Goal: Download file/media

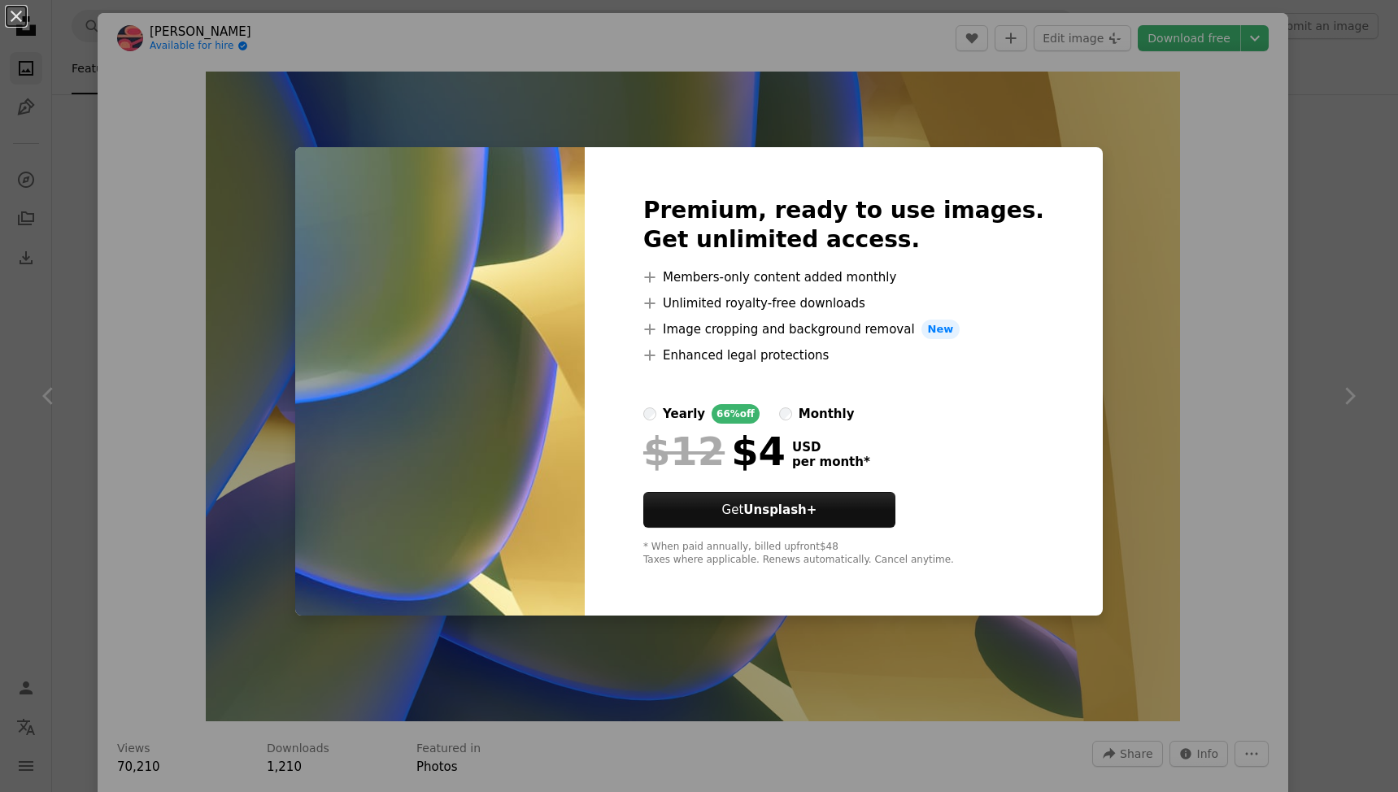
scroll to position [41, 0]
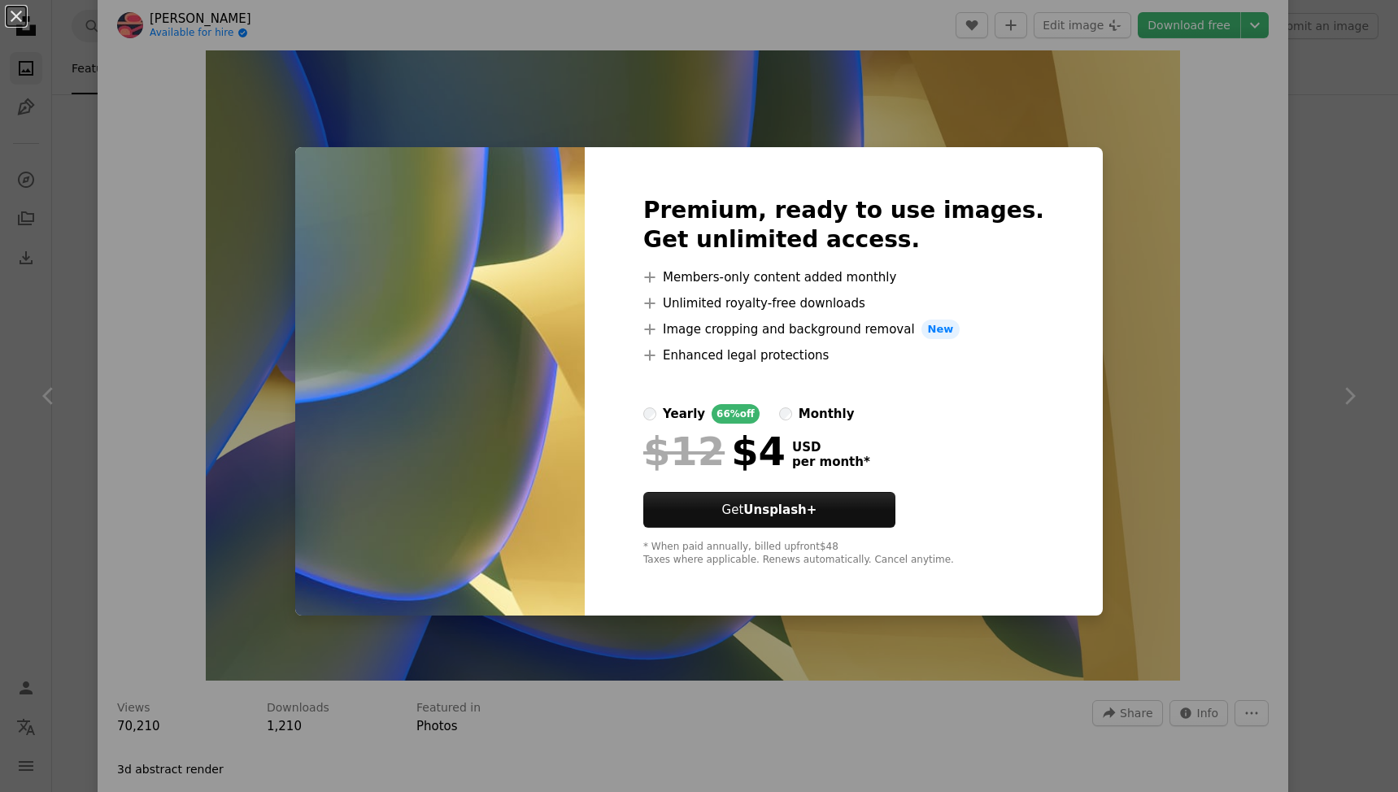
click at [79, 400] on div "An X shape Premium, ready to use images. Get unlimited access. A plus sign Memb…" at bounding box center [699, 396] width 1398 height 792
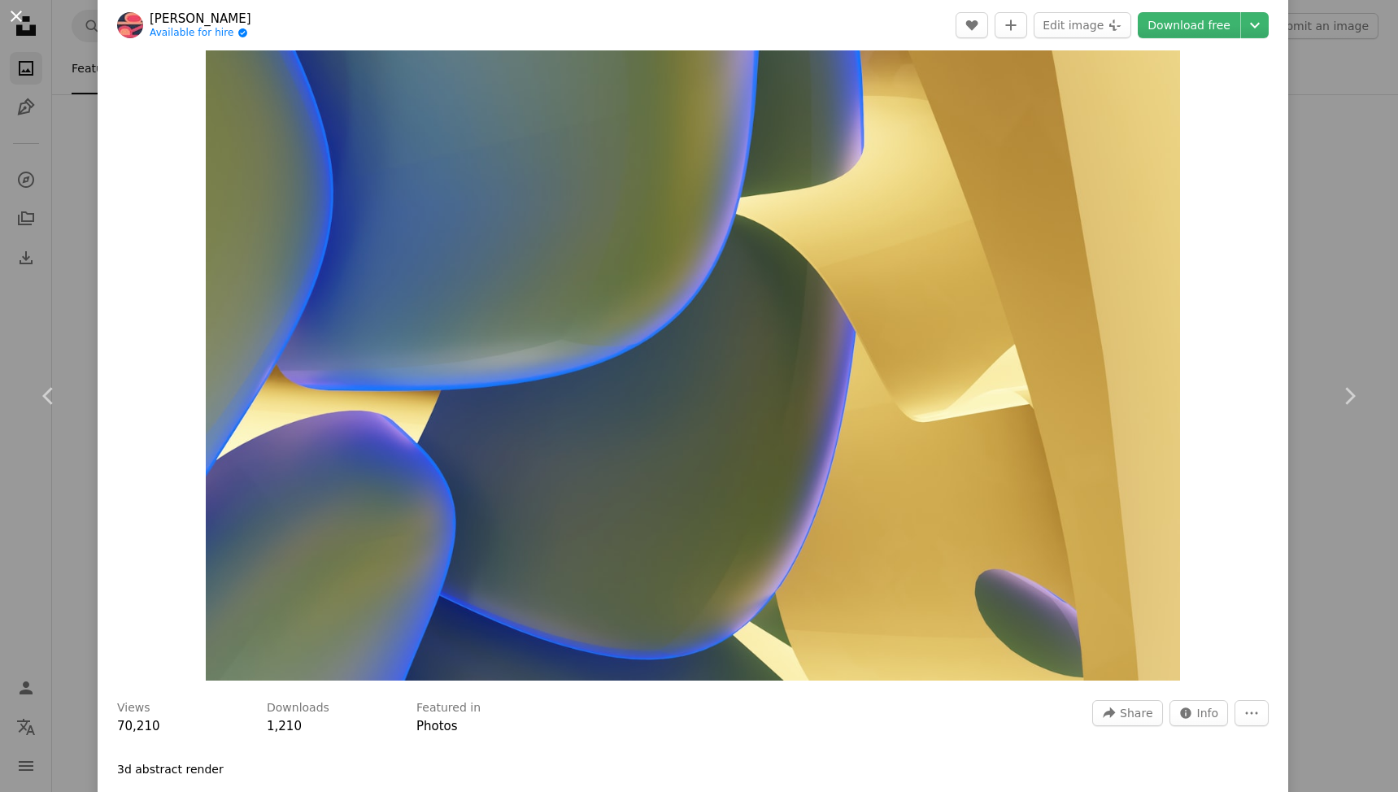
click at [19, 15] on button "An X shape" at bounding box center [17, 17] width 20 height 20
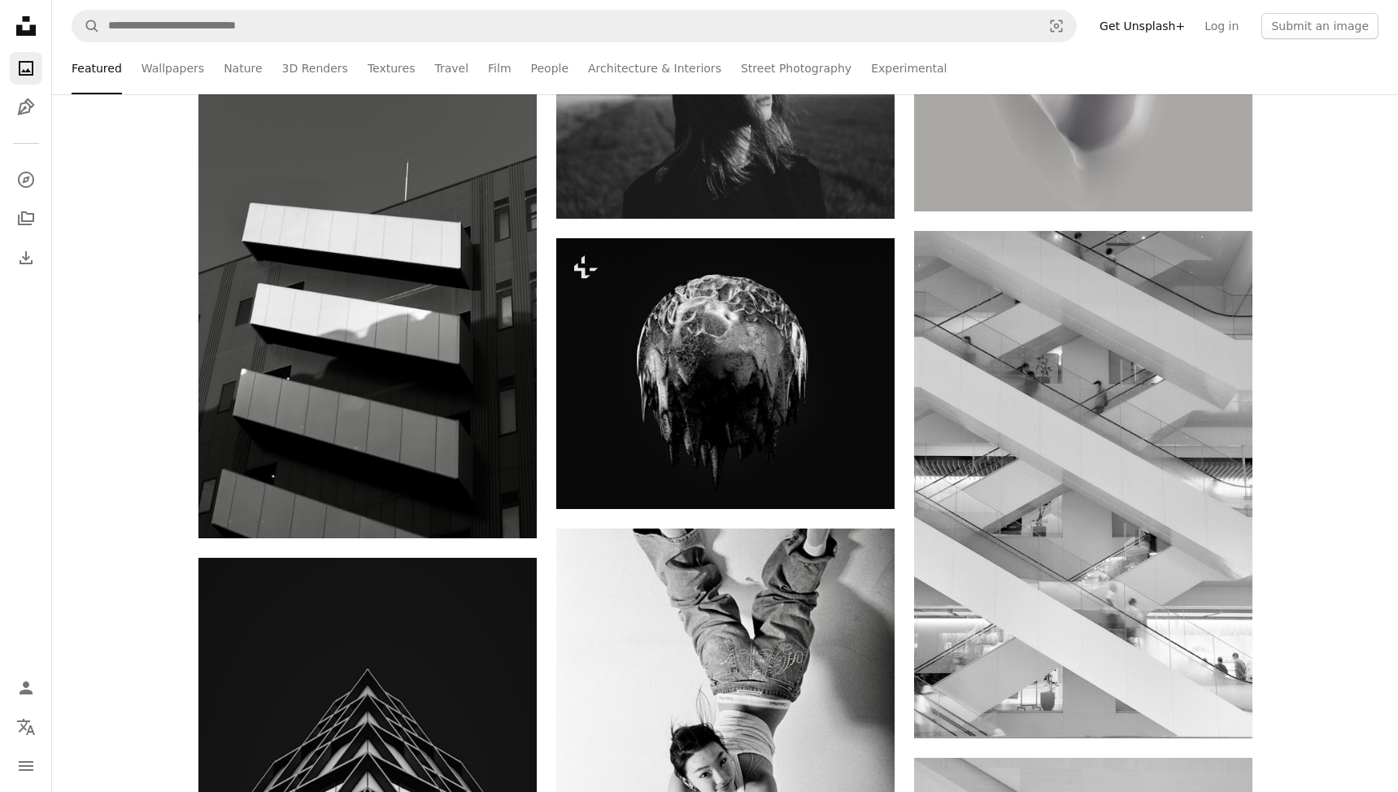
scroll to position [12766, 0]
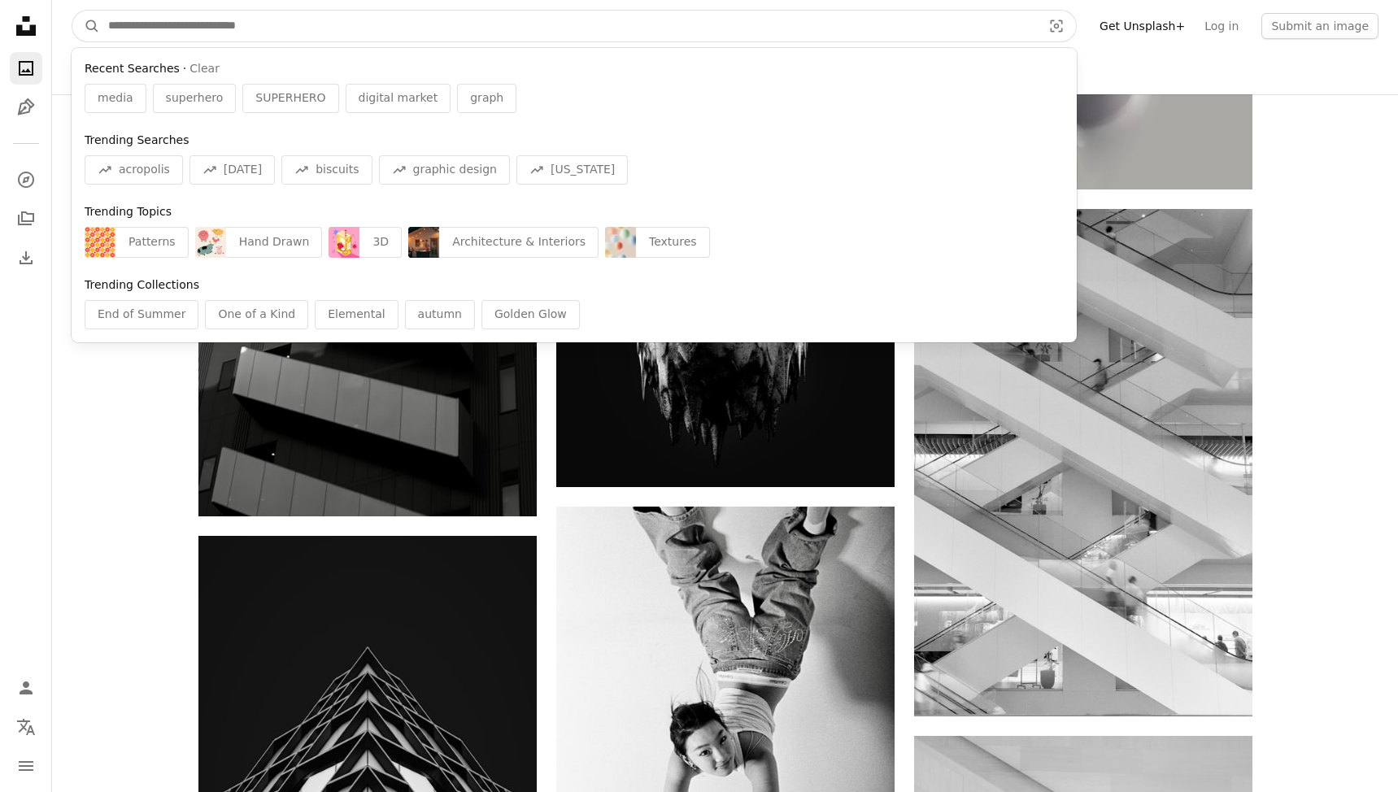
click at [324, 36] on input "Find visuals sitewide" at bounding box center [568, 26] width 937 height 31
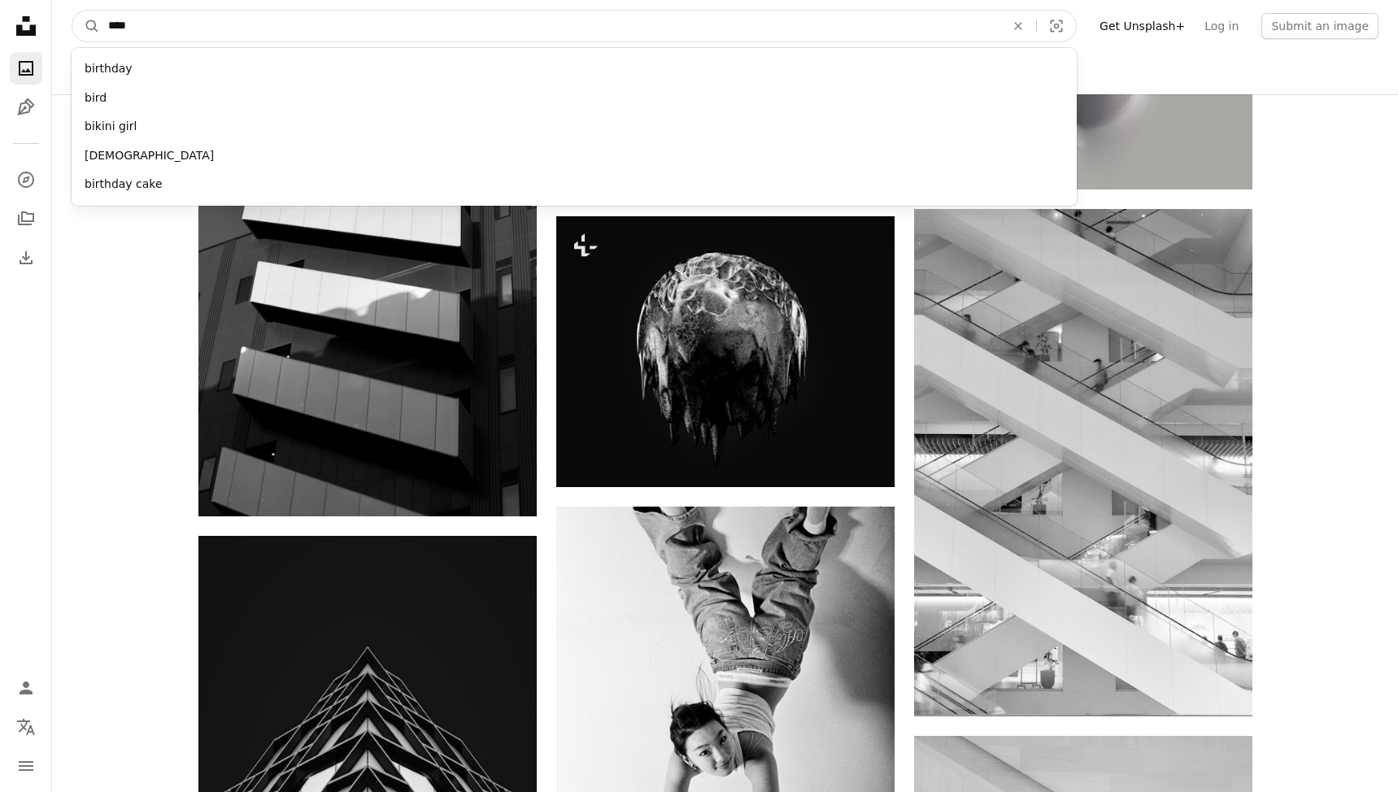
type input "*****"
click button "A magnifying glass" at bounding box center [86, 26] width 28 height 31
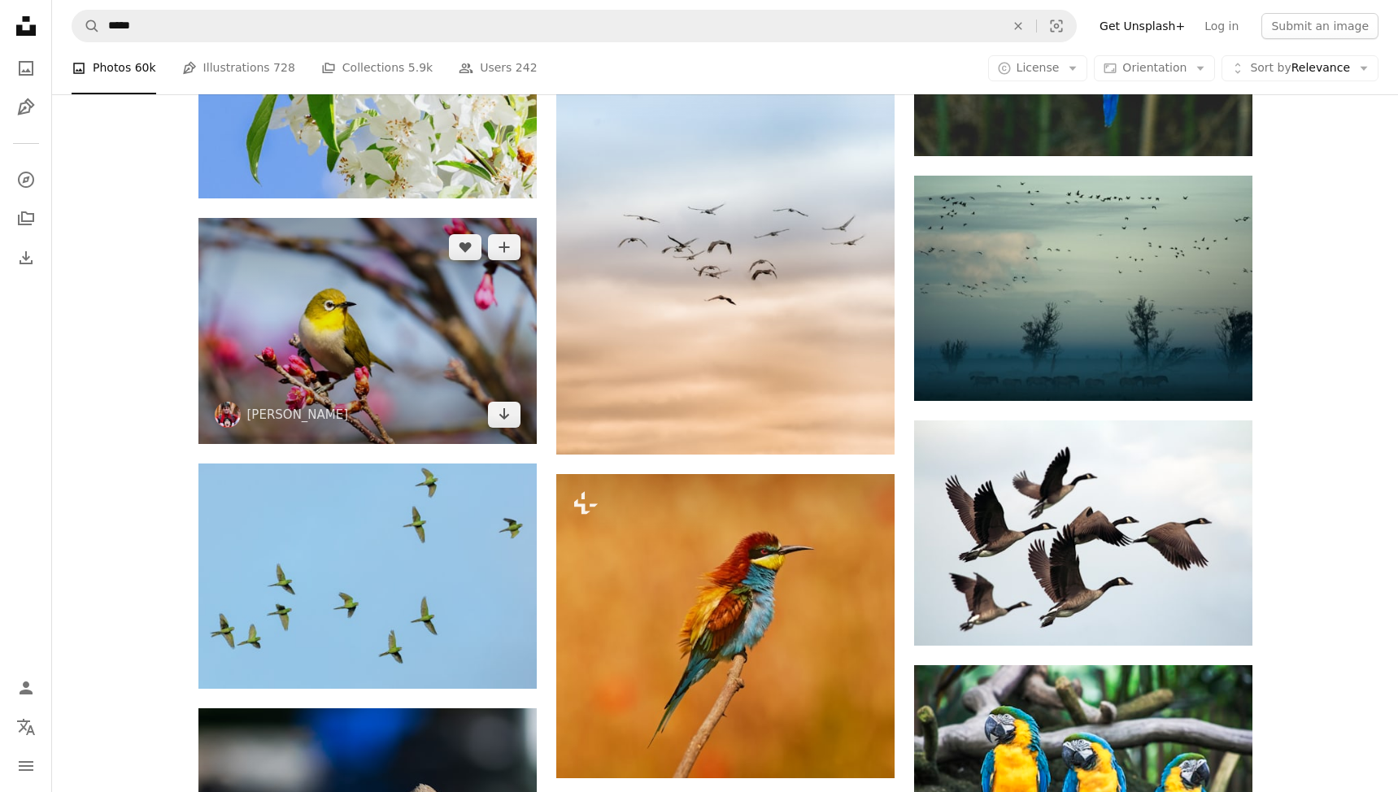
scroll to position [1490, 0]
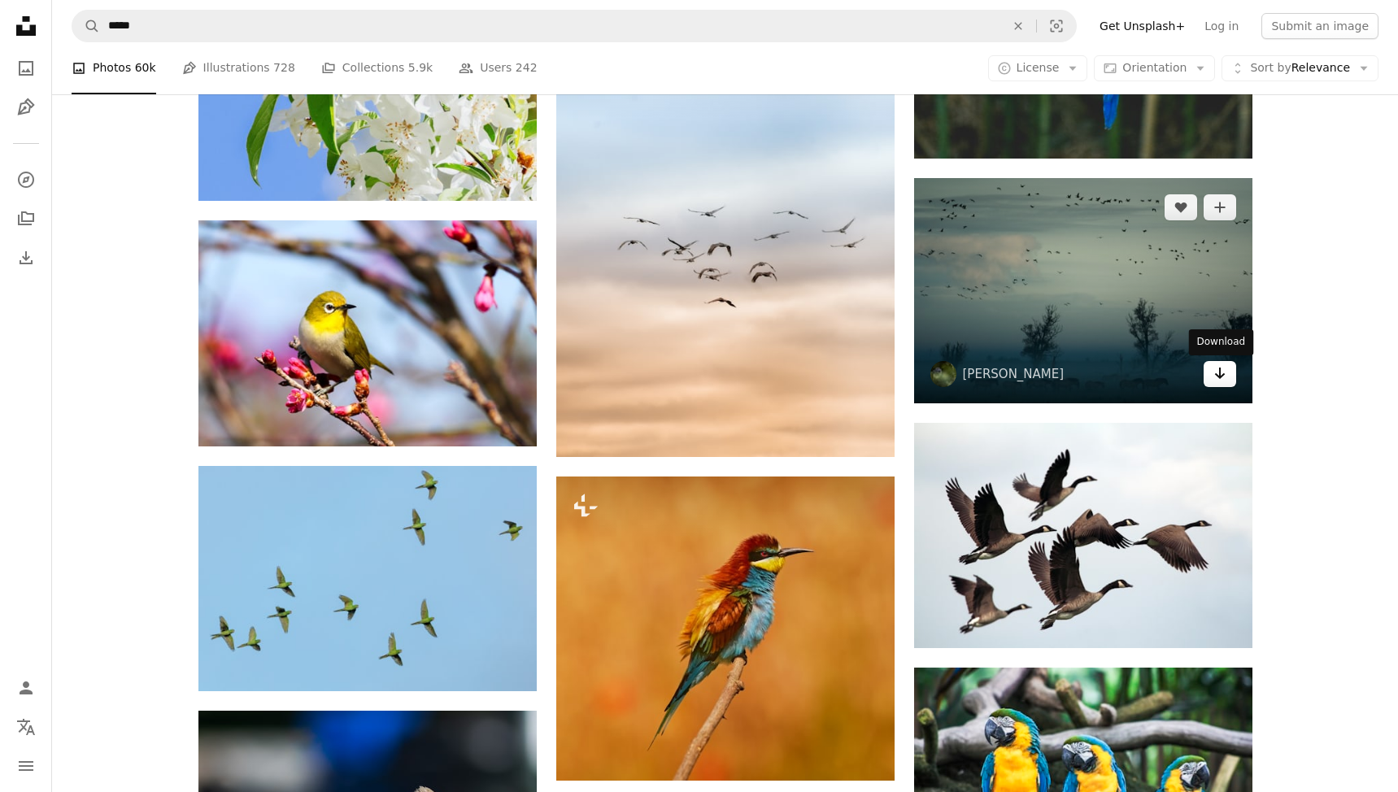
click at [1235, 377] on link "Arrow pointing down" at bounding box center [1220, 374] width 33 height 26
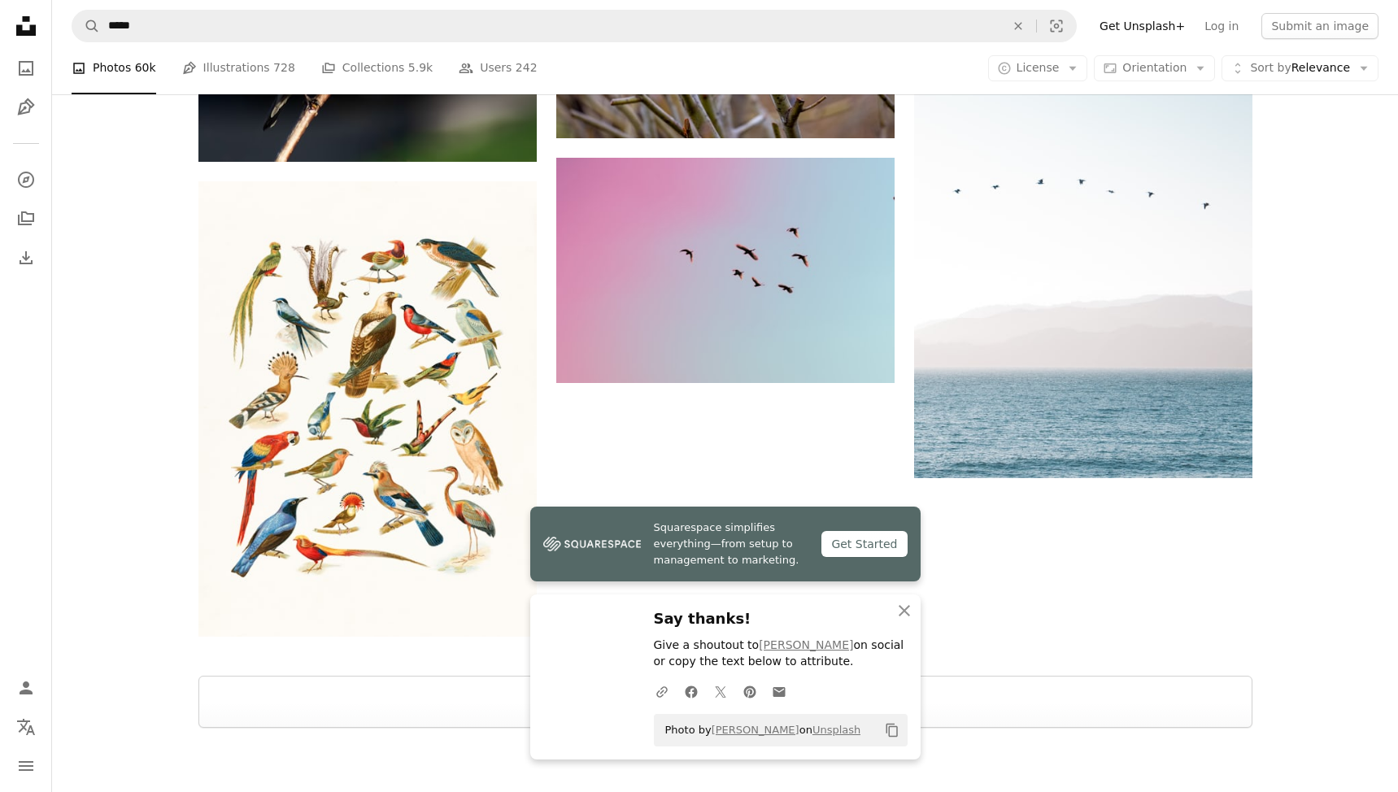
scroll to position [2381, 0]
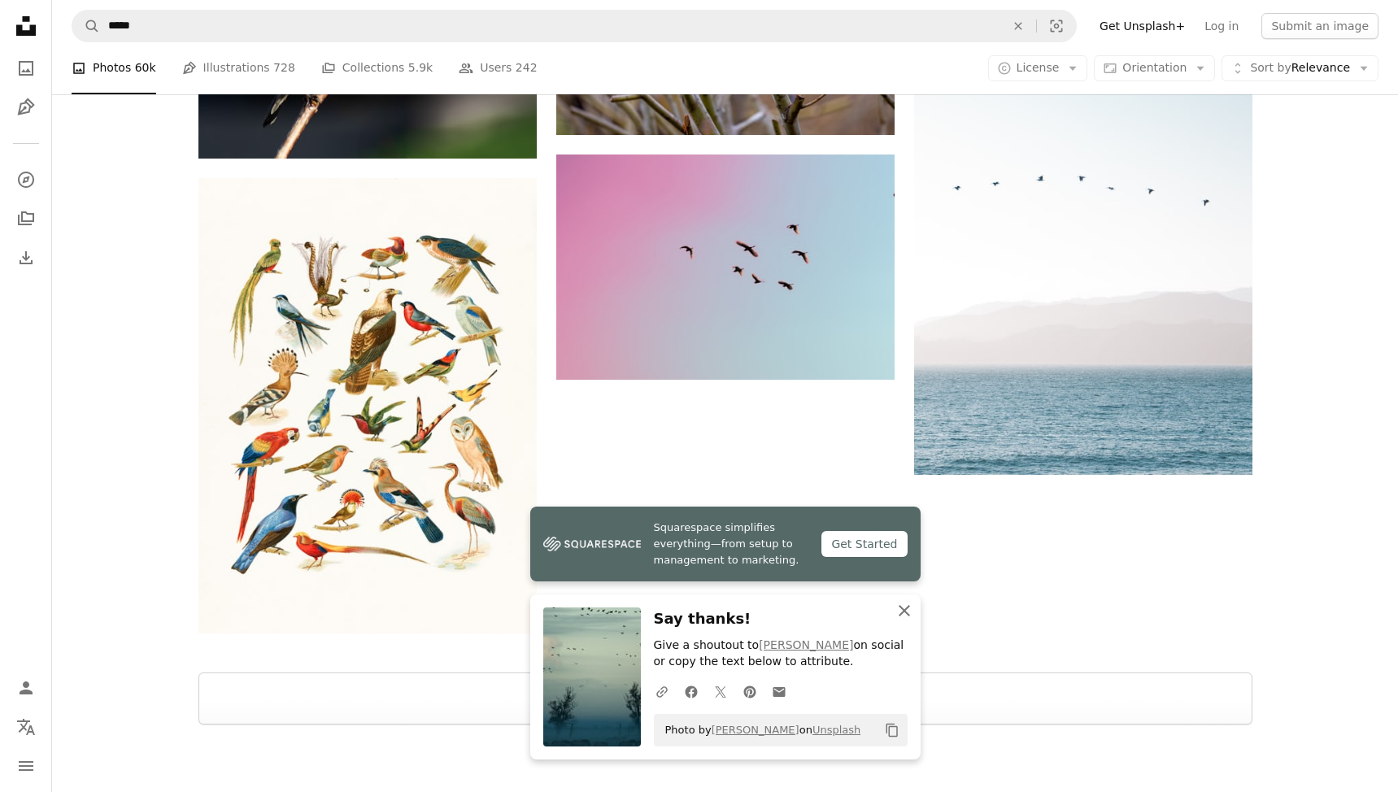
click at [903, 609] on icon "button" at bounding box center [904, 610] width 11 height 11
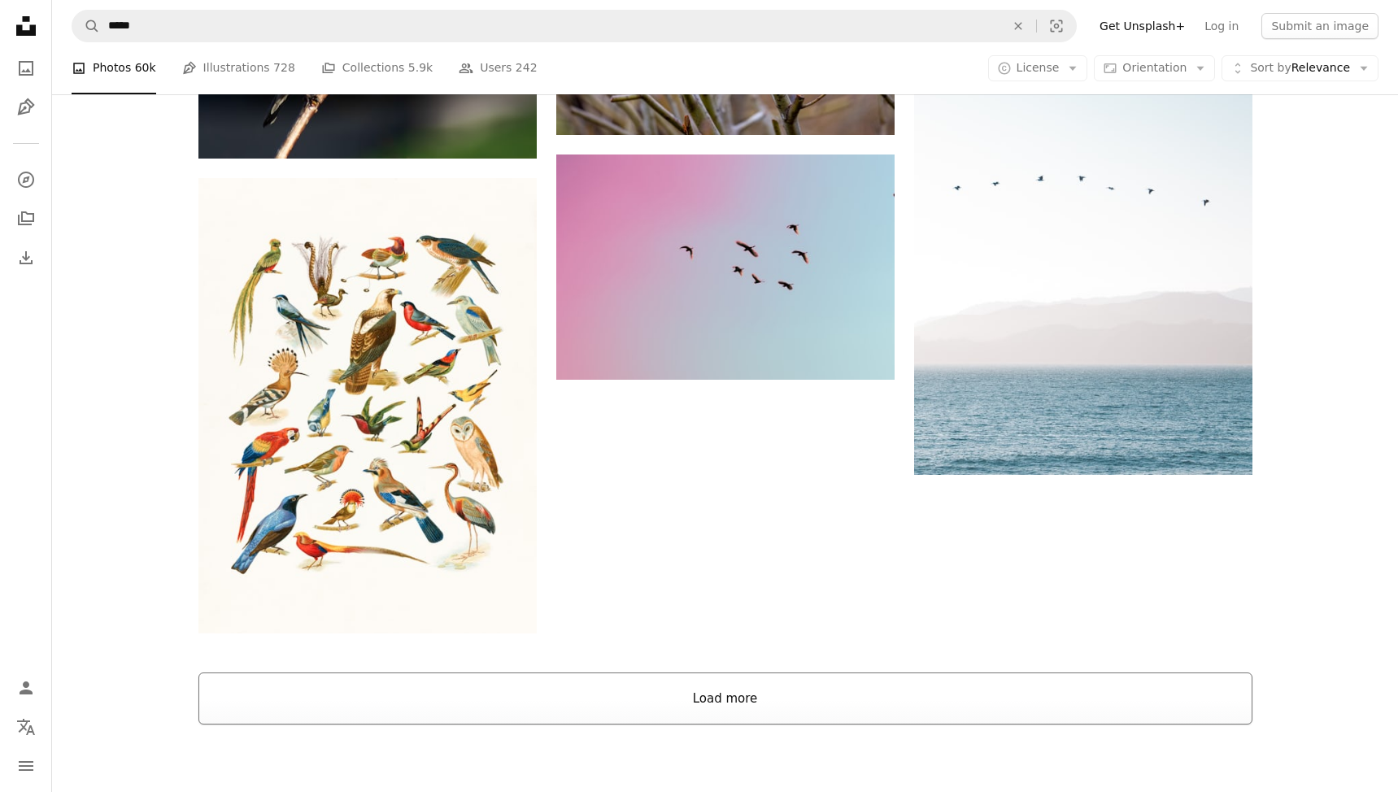
click at [680, 697] on button "Load more" at bounding box center [725, 699] width 1054 height 52
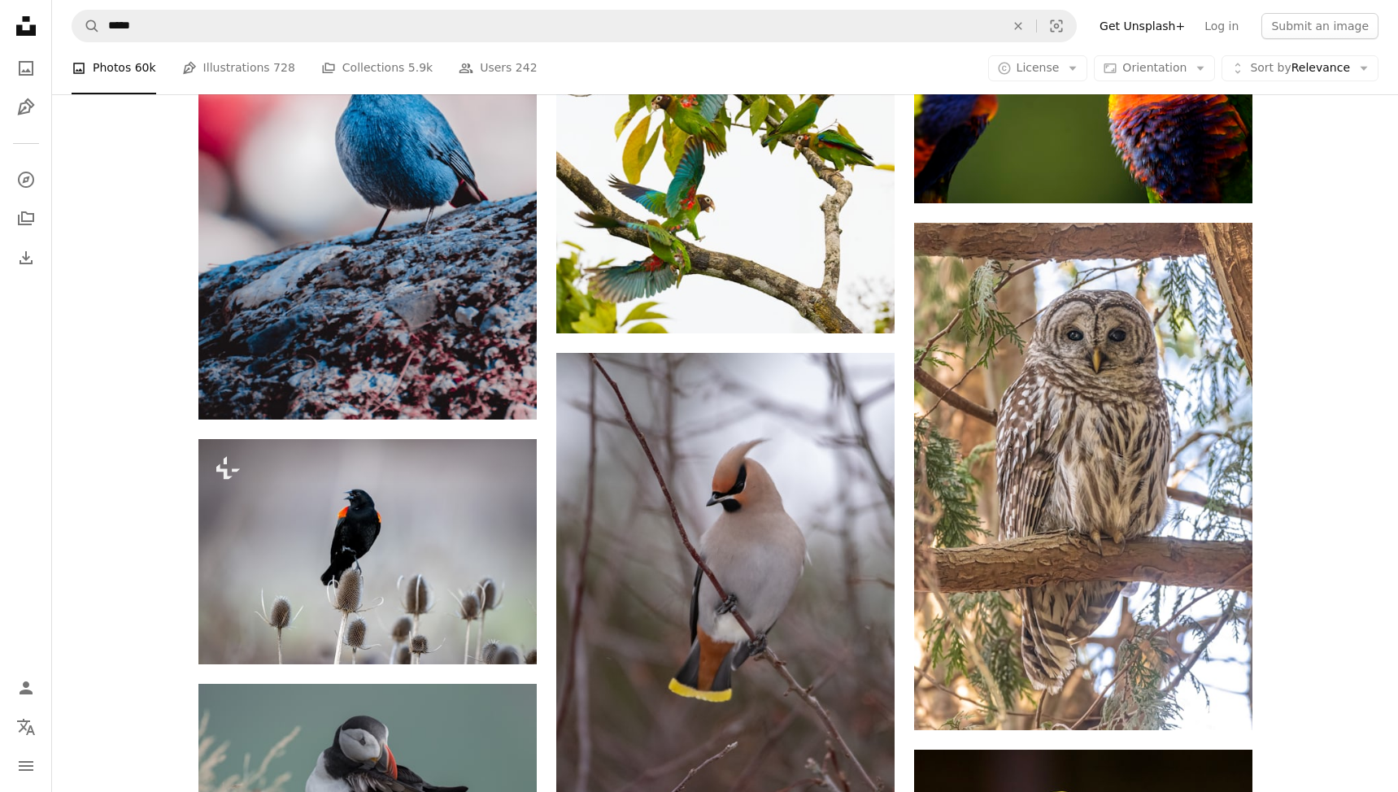
scroll to position [15132, 0]
